Goal: Browse casually: Explore the website without a specific task or goal

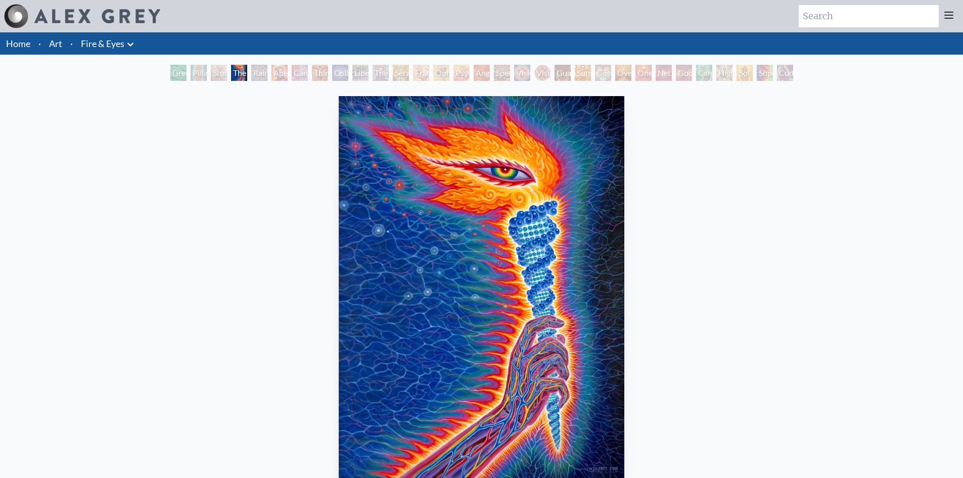
click at [50, 42] on link "Art" at bounding box center [55, 43] width 13 height 14
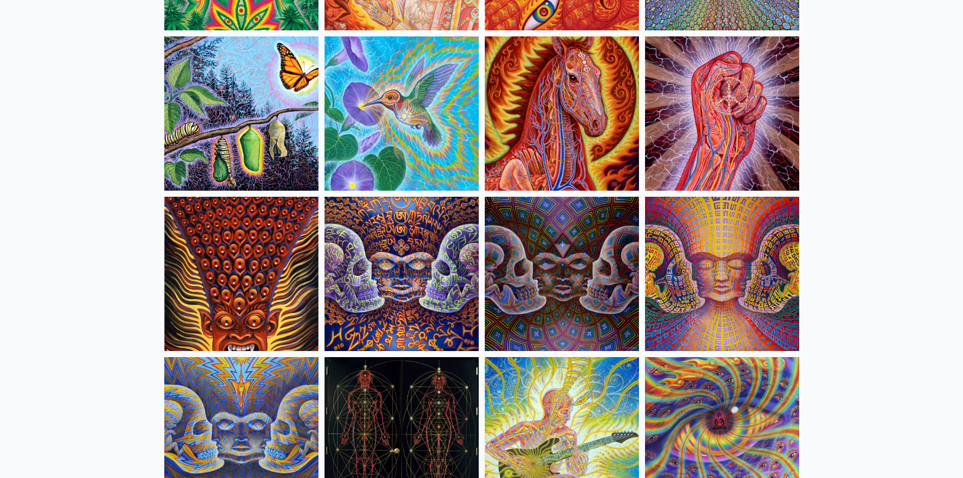
scroll to position [5054, 0]
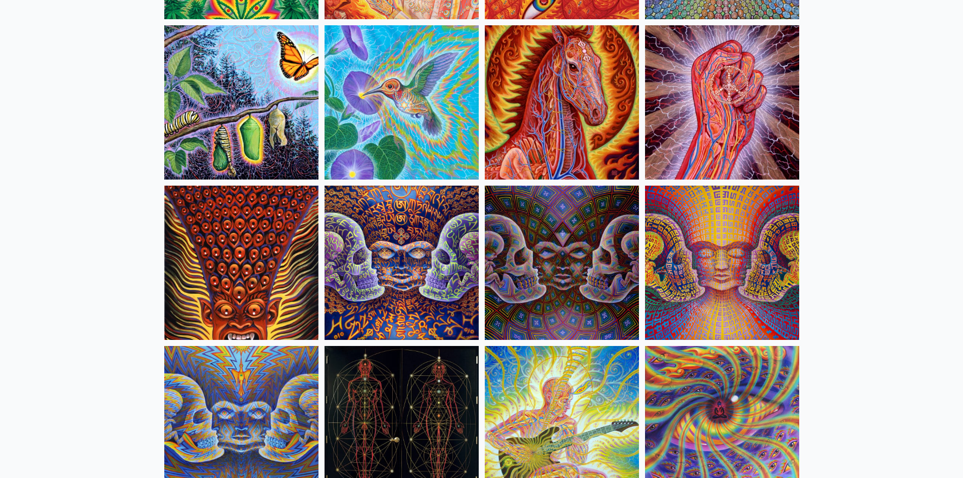
click at [580, 281] on img at bounding box center [562, 262] width 154 height 154
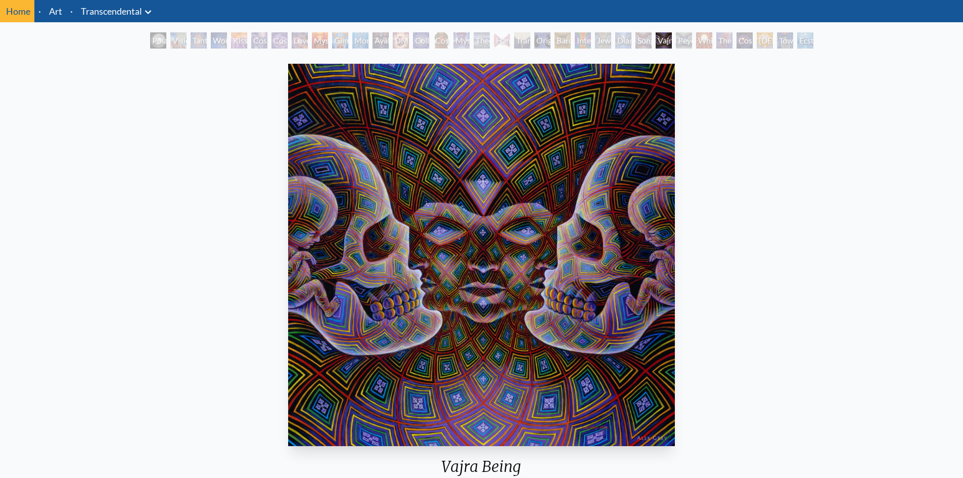
scroll to position [51, 0]
